Goal: Task Accomplishment & Management: Complete application form

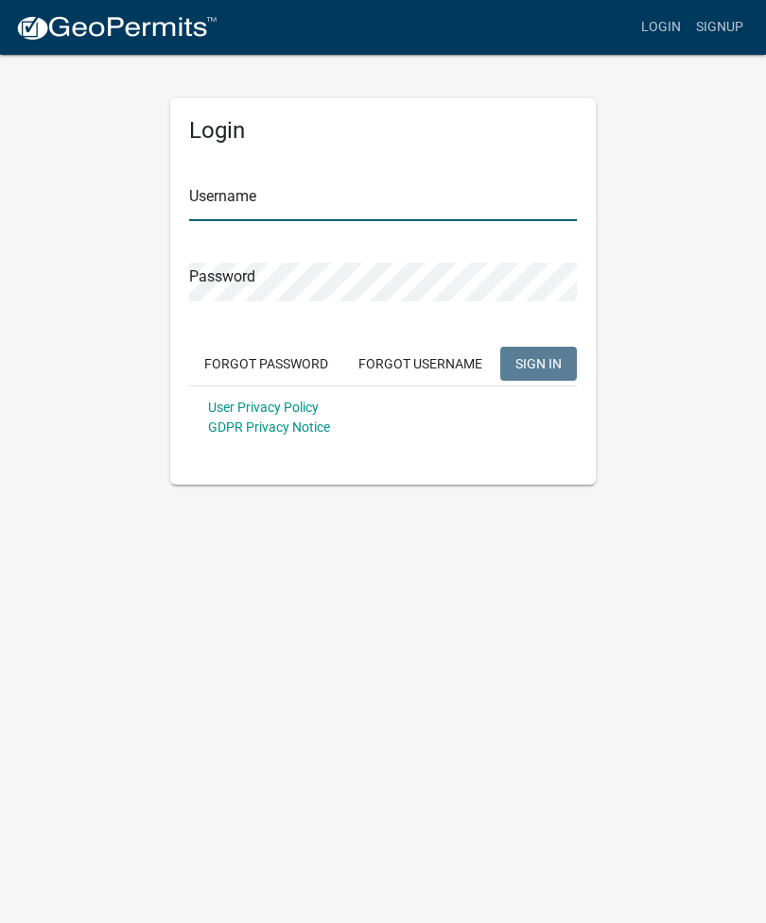
click at [275, 187] on input "Username" at bounding box center [382, 201] width 387 height 39
type input "[EMAIL_ADDRESS][DOMAIN_NAME]"
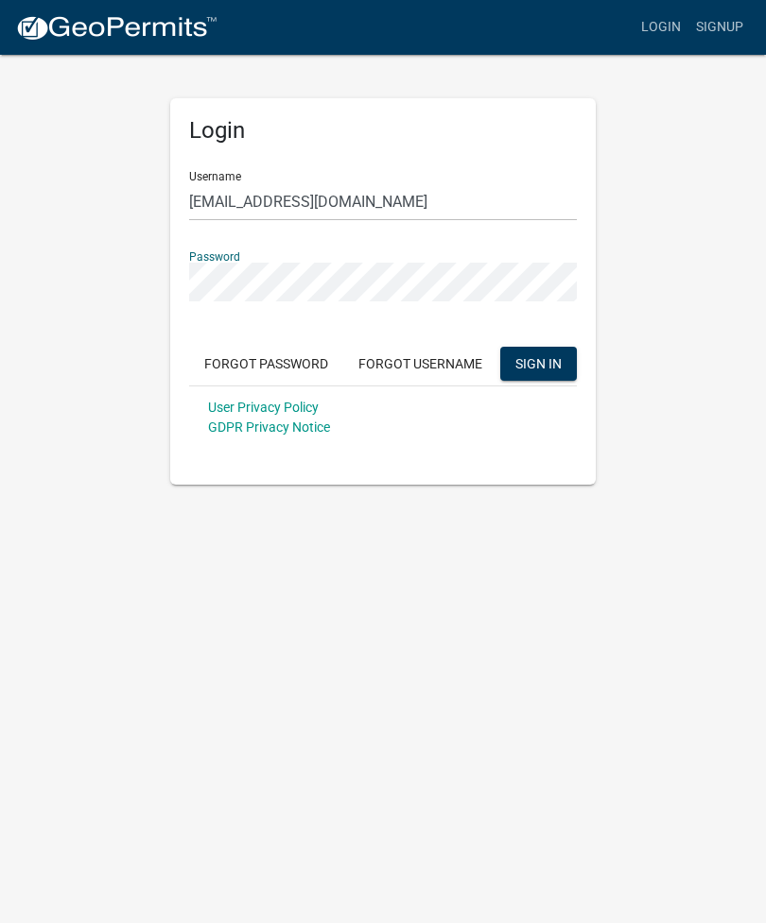
click at [560, 366] on span "SIGN IN" at bounding box center [538, 362] width 46 height 15
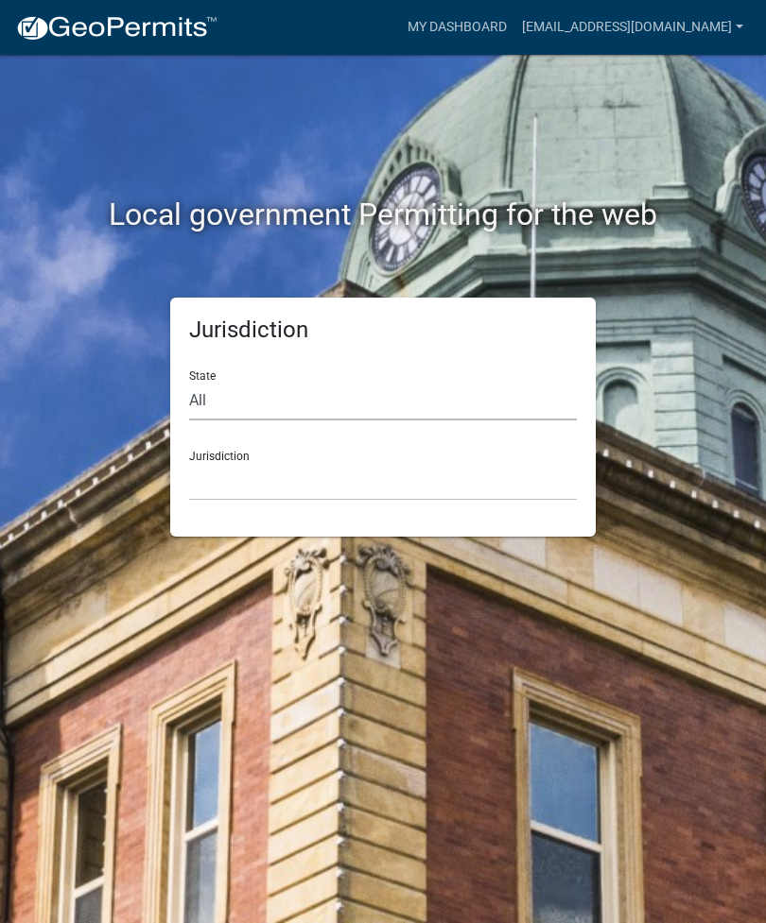
click at [394, 387] on select "All [US_STATE] [US_STATE] [US_STATE] [US_STATE] [US_STATE] [US_STATE] [US_STATE…" at bounding box center [382, 401] width 387 height 39
select select "[US_STATE]"
click at [317, 483] on select "City of [GEOGRAPHIC_DATA], [US_STATE] City of [GEOGRAPHIC_DATA], [US_STATE] Cit…" at bounding box center [382, 481] width 387 height 39
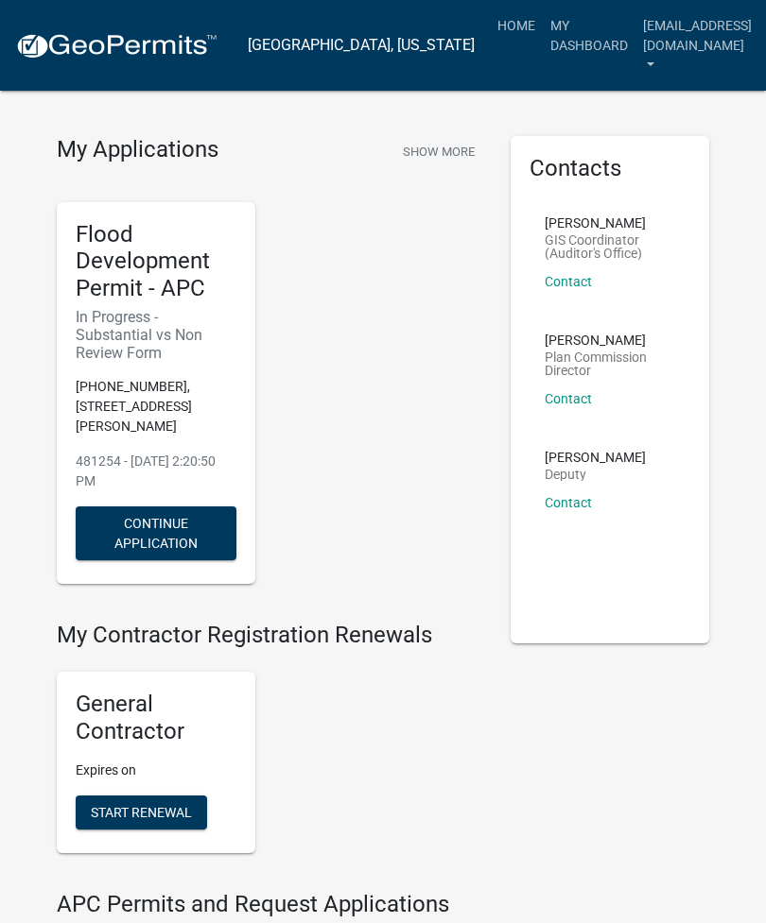
click at [200, 521] on button "Continue Application" at bounding box center [156, 534] width 161 height 54
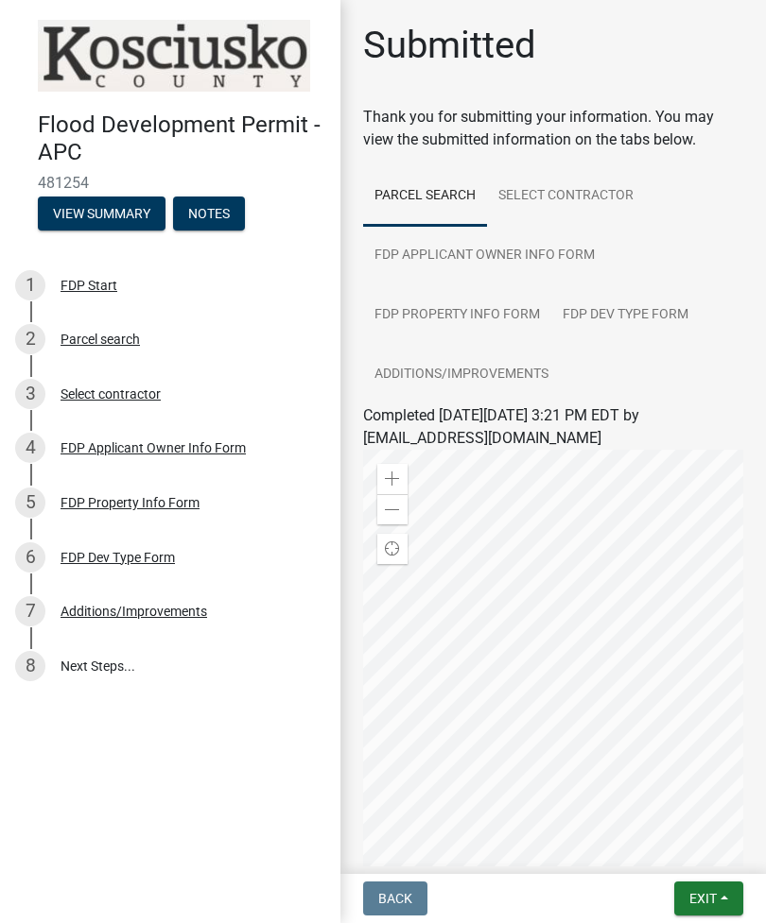
click at [99, 662] on link "8 Next Steps..." at bounding box center [170, 666] width 340 height 55
click at [160, 610] on div "Additions/Improvements" at bounding box center [133, 611] width 146 height 13
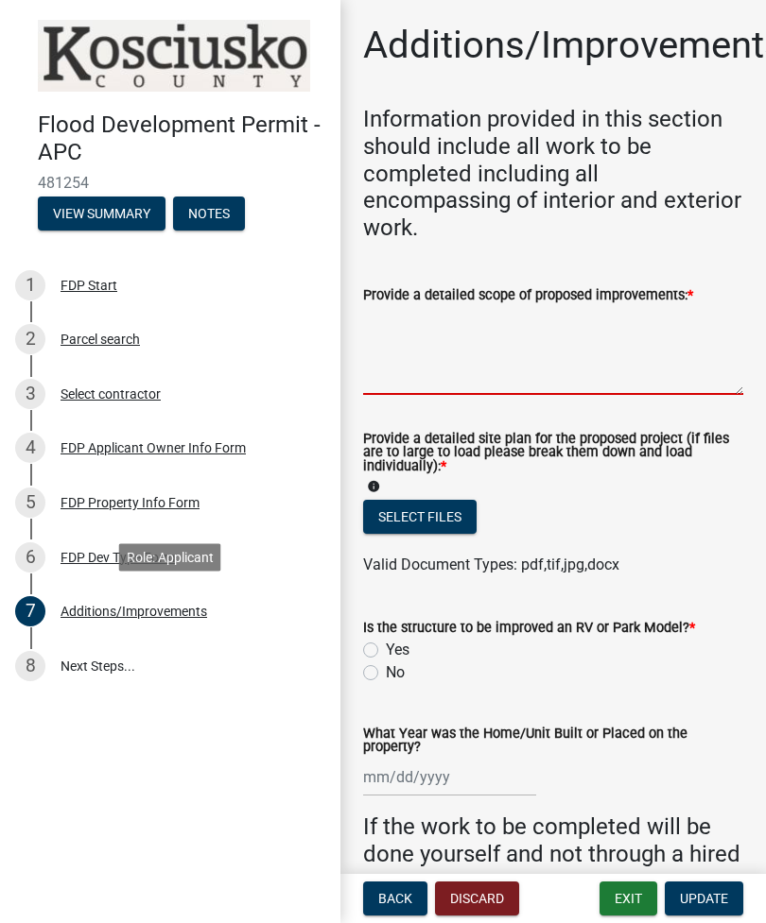
click at [487, 354] on textarea "Provide a detailed scope of proposed improvements: *" at bounding box center [553, 350] width 380 height 89
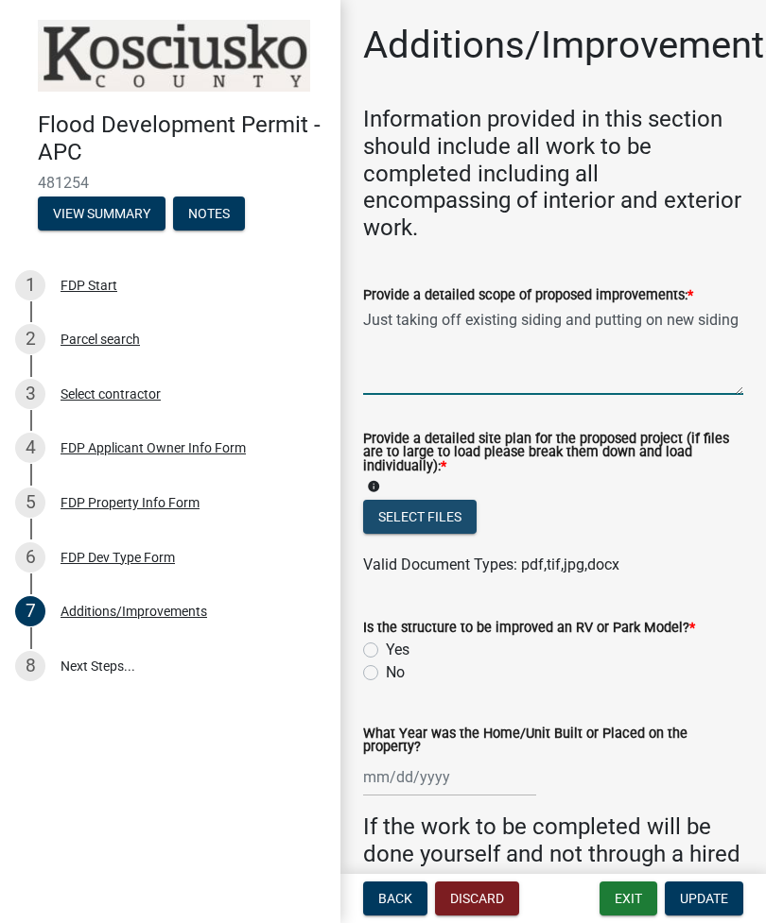
type textarea "Just taking off existing siding and putting on new siding"
click at [426, 512] on button "Select files" at bounding box center [419, 517] width 113 height 34
click at [427, 509] on button "Select files" at bounding box center [419, 517] width 113 height 34
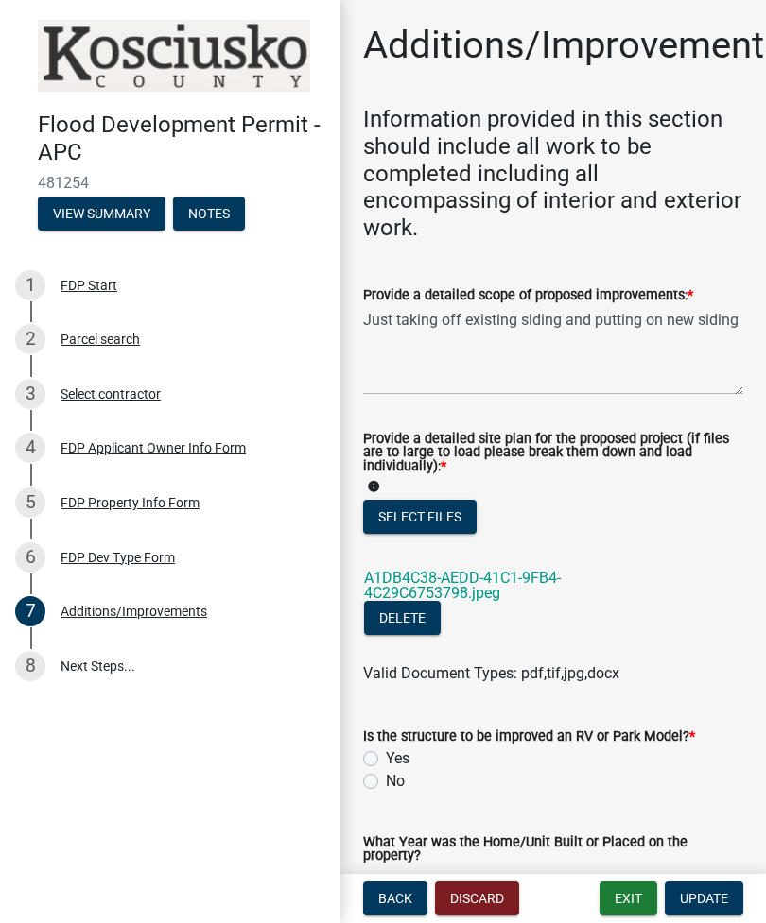
click at [386, 778] on label "No" at bounding box center [395, 781] width 19 height 23
click at [386, 778] on input "No" at bounding box center [392, 776] width 12 height 12
radio input "true"
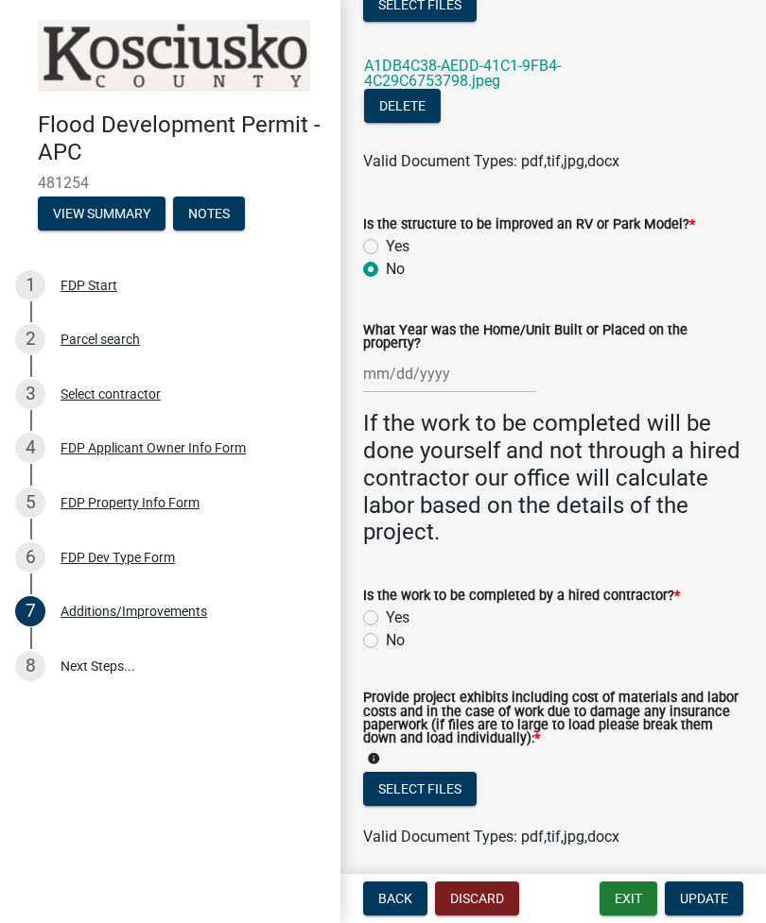
scroll to position [515, 0]
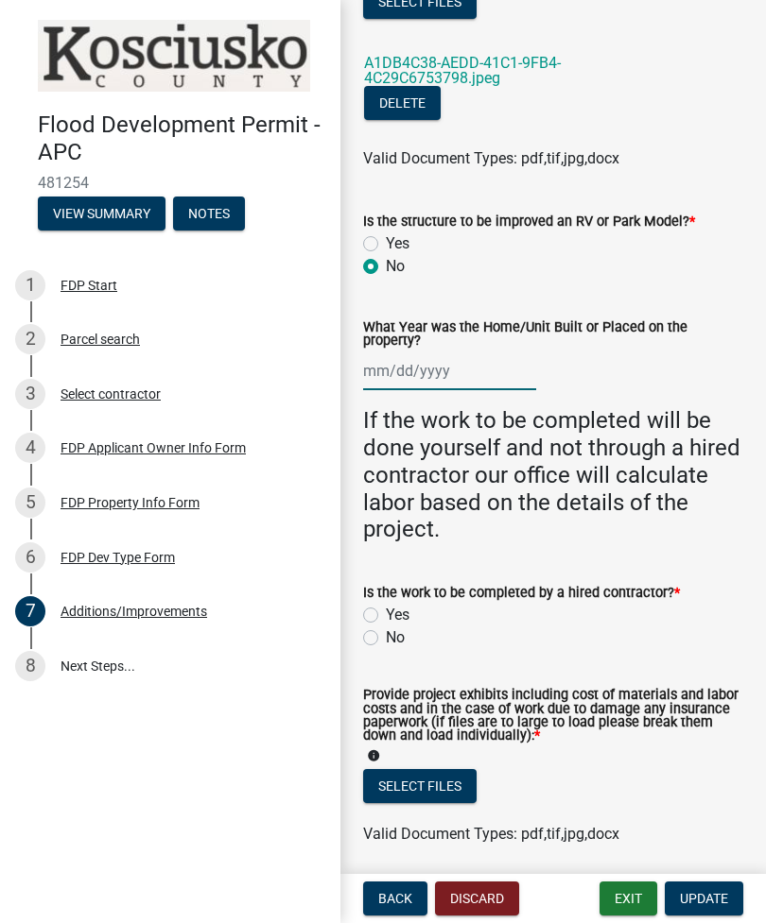
click at [477, 374] on div at bounding box center [449, 371] width 173 height 39
select select "9"
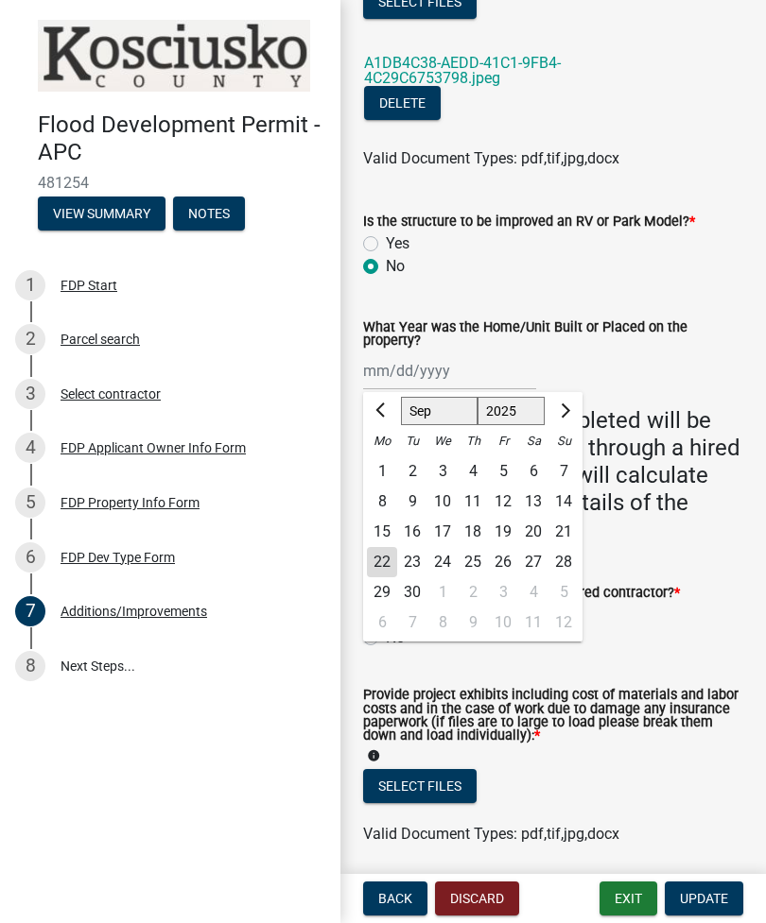
click at [541, 405] on select "1525 1526 1527 1528 1529 1530 1531 1532 1533 1534 1535 1536 1537 1538 1539 1540…" at bounding box center [511, 411] width 68 height 28
select select "1954"
click at [419, 413] on select "Jan Feb Mar Apr May Jun [DATE] Aug Sep Oct Nov Dec" at bounding box center [439, 411] width 77 height 28
select select "4"
click at [466, 475] on div "1" at bounding box center [472, 471] width 30 height 30
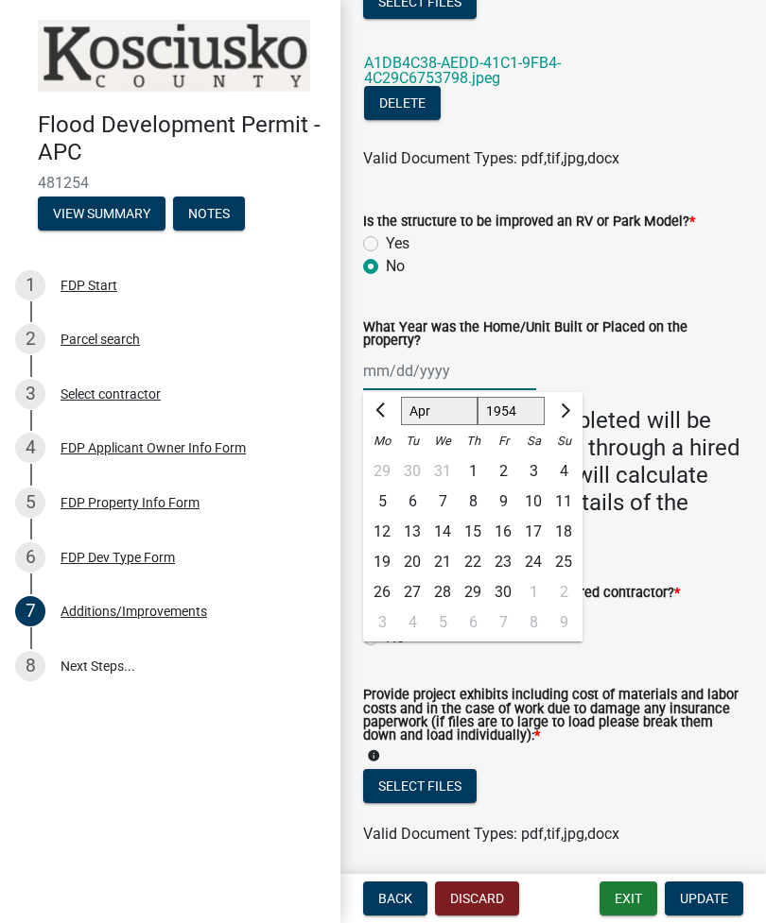
type input "[DATE]"
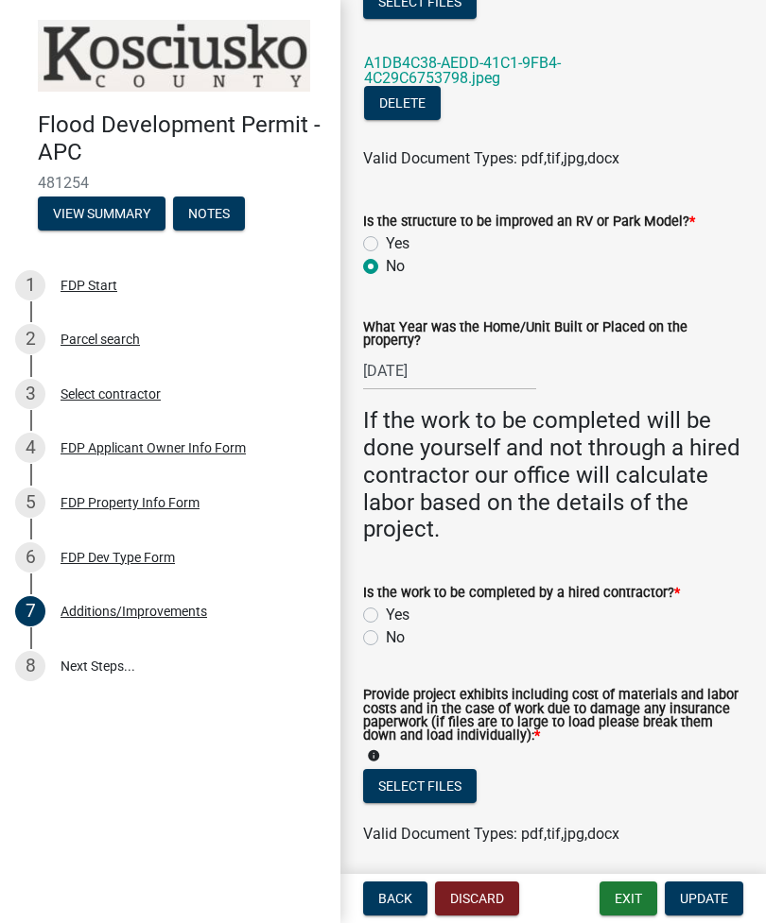
click at [386, 639] on label "No" at bounding box center [395, 638] width 19 height 23
click at [386, 639] on input "No" at bounding box center [392, 633] width 12 height 12
radio input "true"
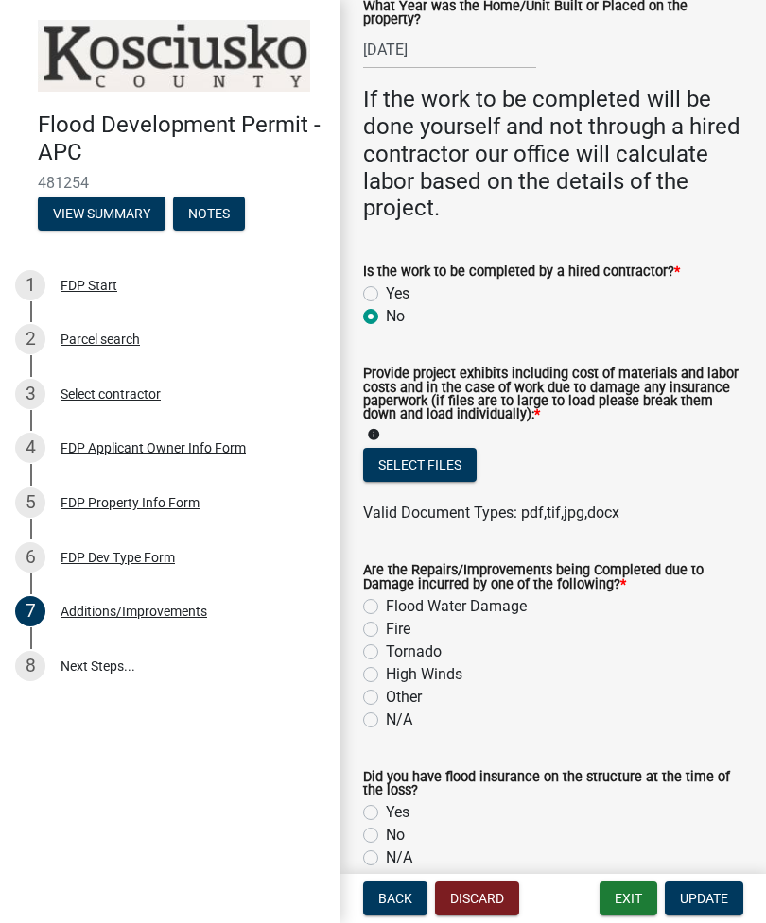
scroll to position [837, 0]
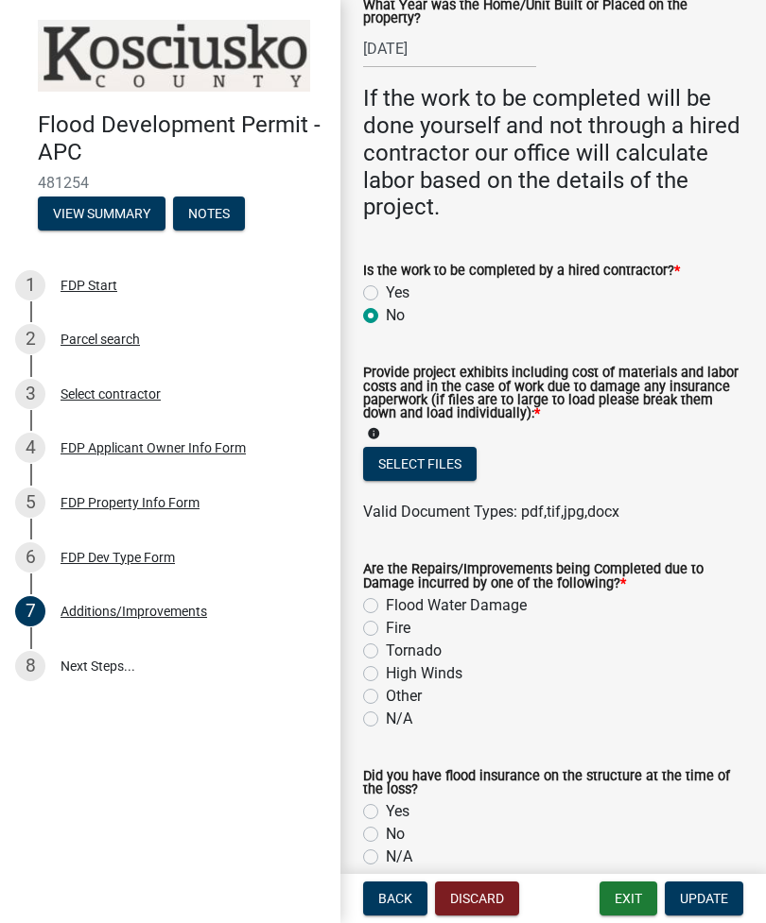
click at [386, 717] on label "N/A" at bounding box center [399, 719] width 26 height 23
click at [386, 717] on input "N/A" at bounding box center [392, 714] width 12 height 12
radio input "true"
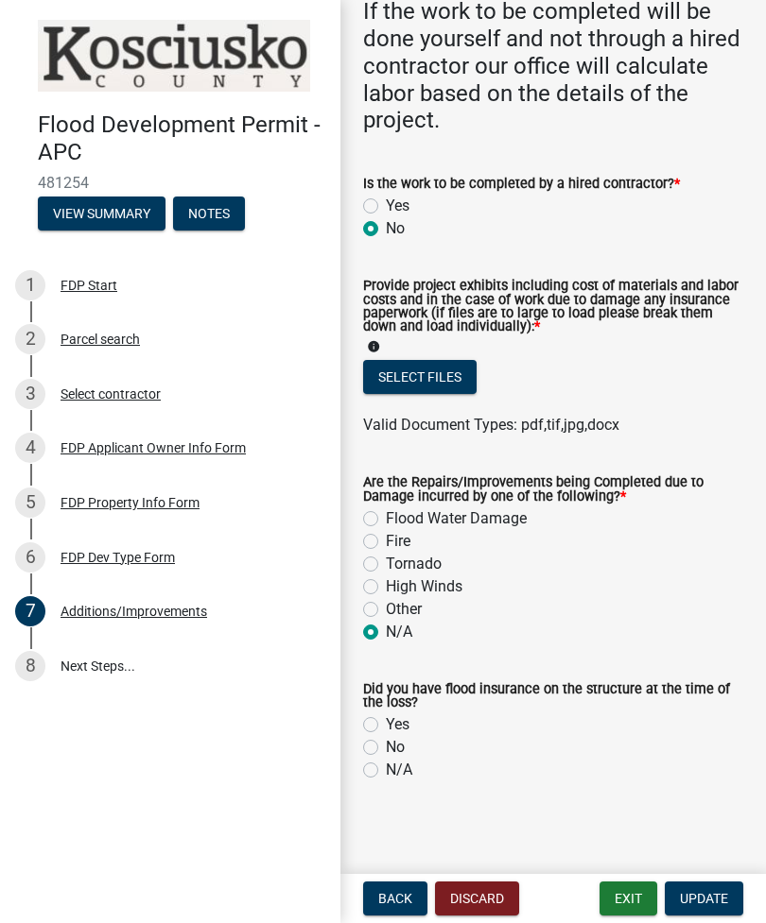
scroll to position [923, 0]
click at [387, 716] on label "Yes" at bounding box center [398, 726] width 24 height 23
click at [387, 716] on input "Yes" at bounding box center [392, 721] width 12 height 12
radio input "true"
click at [435, 371] on button "Select files" at bounding box center [419, 378] width 113 height 34
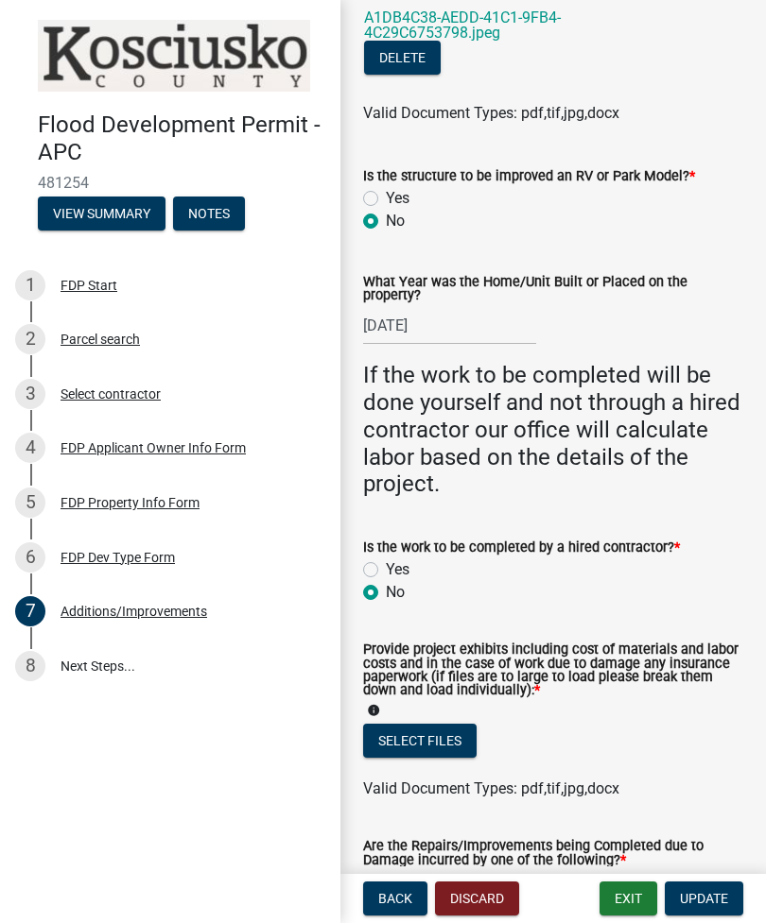
scroll to position [564, 0]
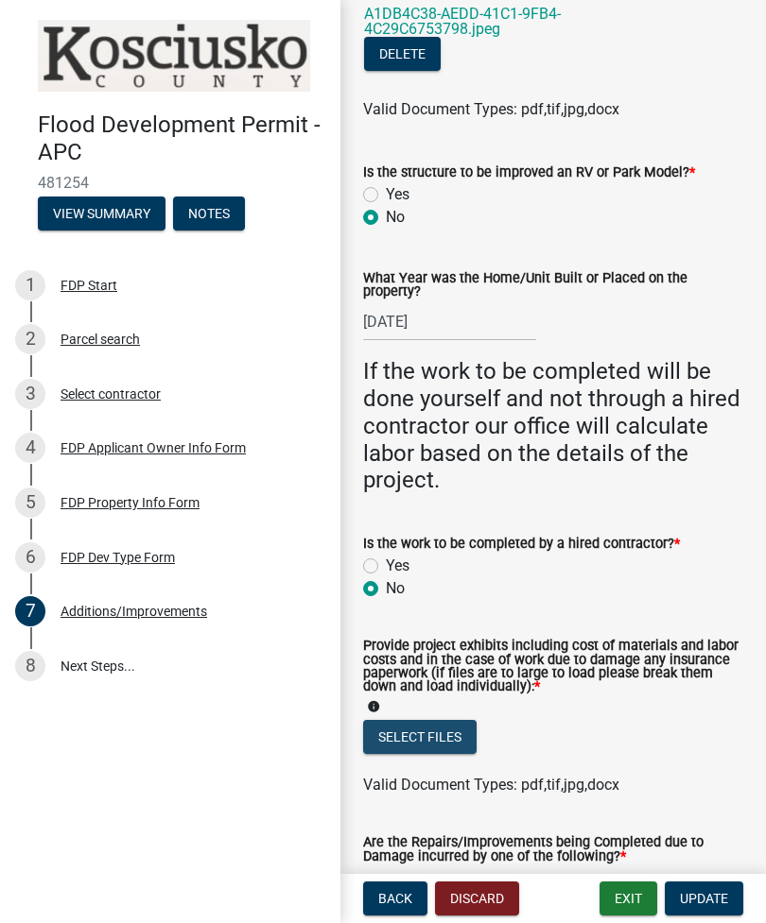
click at [471, 723] on button "Select files" at bounding box center [419, 737] width 113 height 34
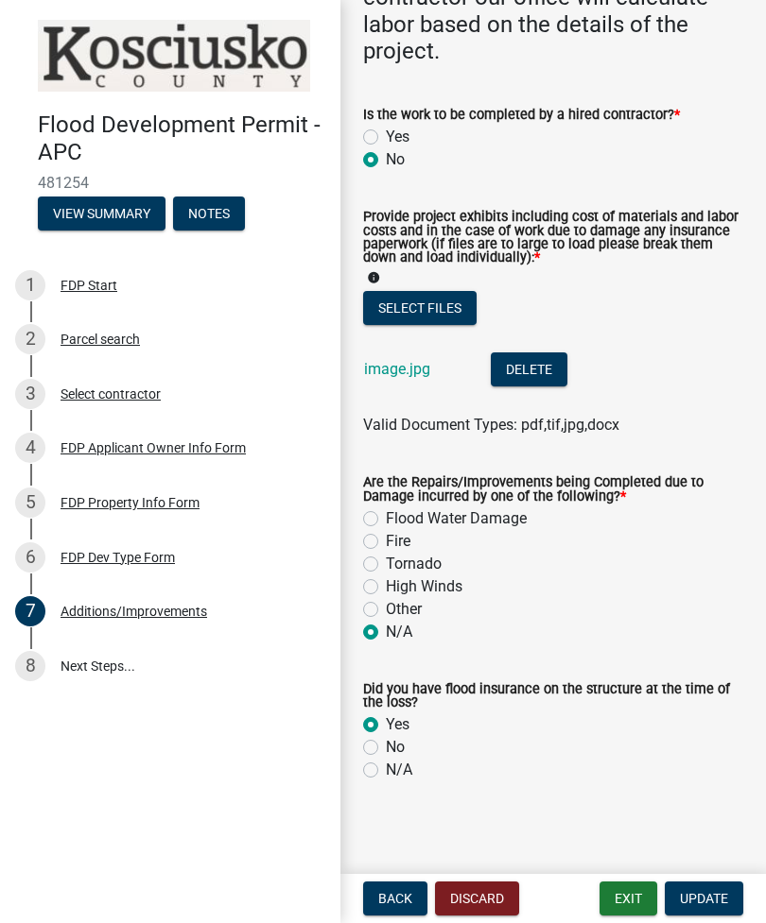
scroll to position [992, 0]
click at [708, 908] on button "Update" at bounding box center [703, 899] width 78 height 34
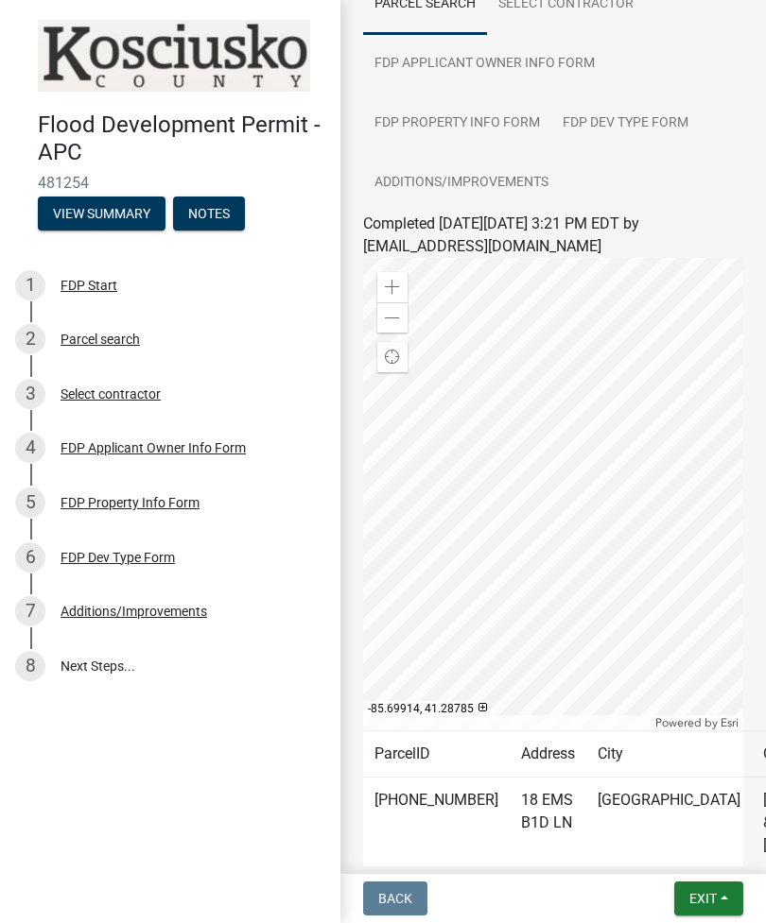
scroll to position [169, 0]
